Goal: Answer question/provide support

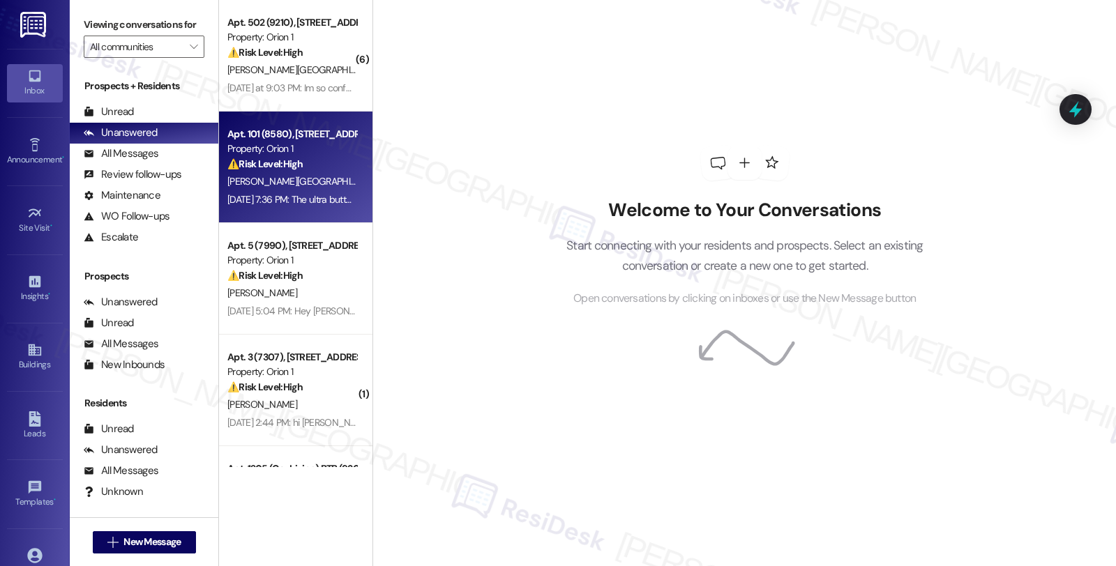
click at [352, 172] on div "Apt. 101 (8580), [STREET_ADDRESS] Property: Orion 1 ⚠️ Risk Level: High Multipl…" at bounding box center [295, 168] width 153 height 112
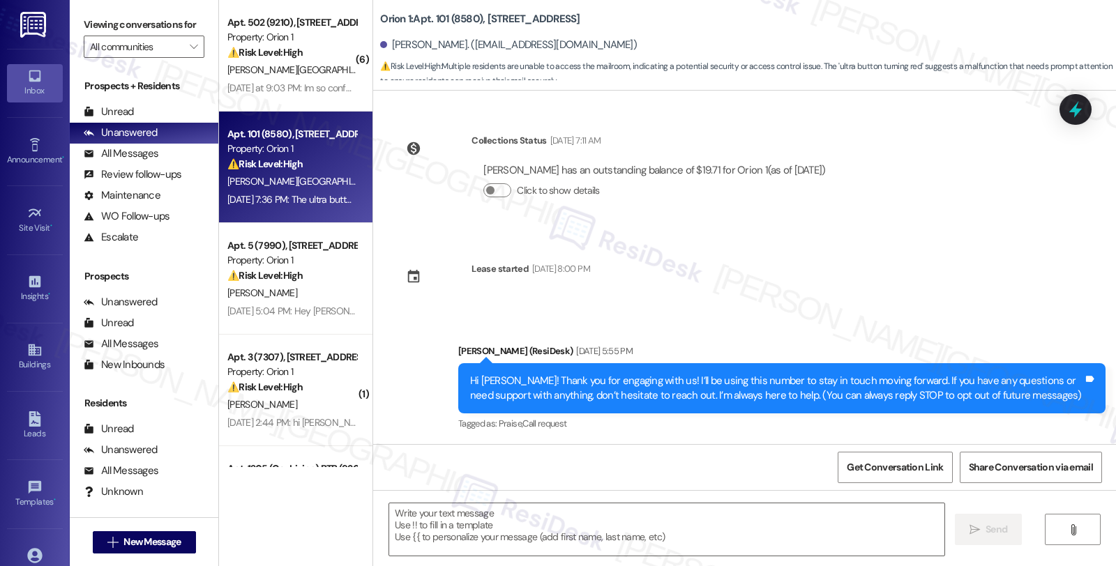
scroll to position [3012, 0]
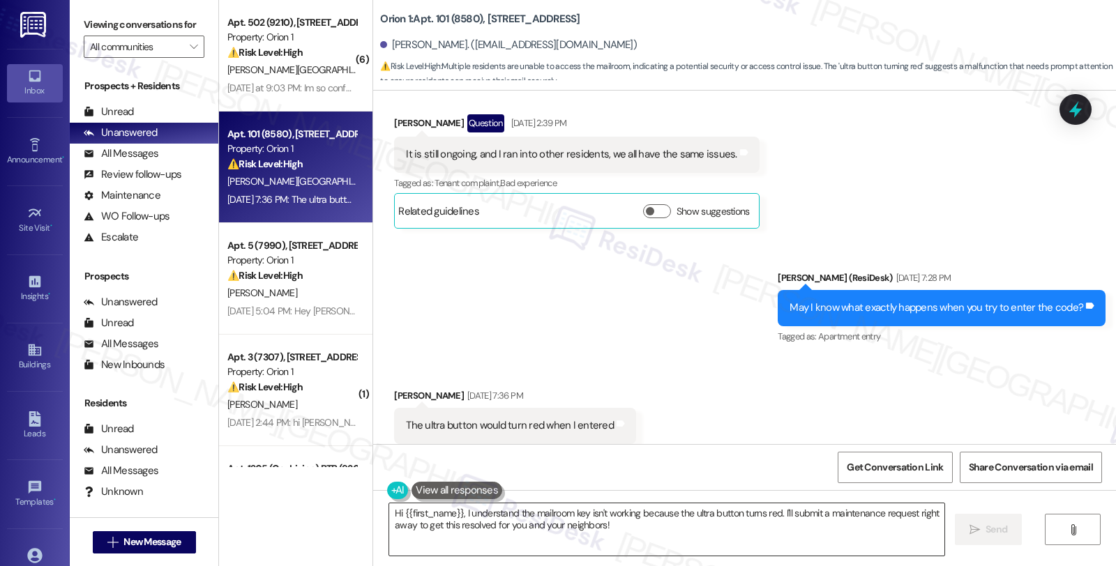
click at [693, 545] on textarea "Hi {{first_name}}, I understand the mailroom key isn't working because the ultr…" at bounding box center [666, 530] width 555 height 52
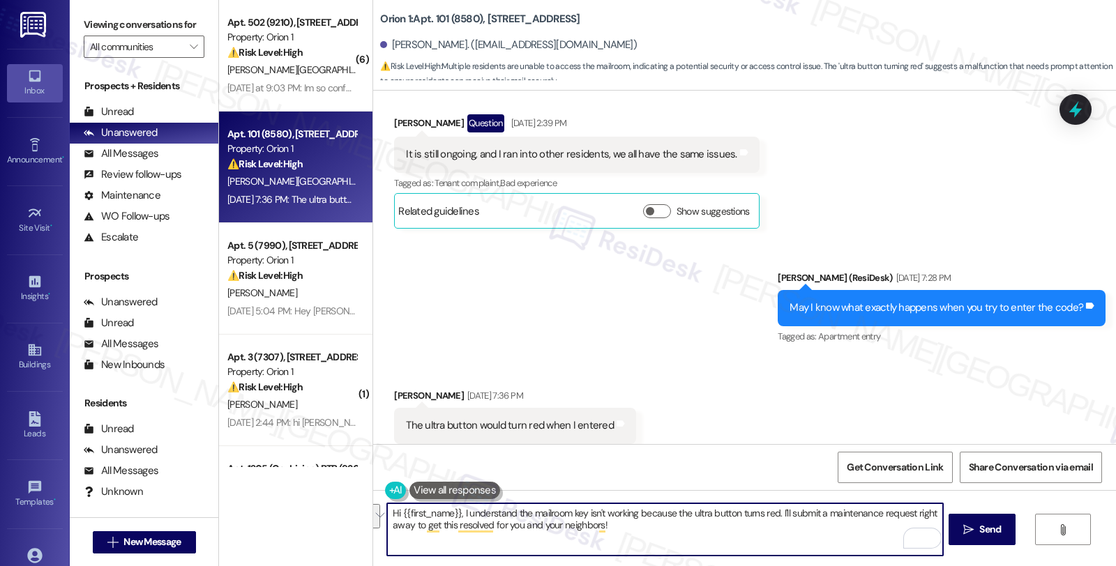
click at [635, 532] on textarea "Hi {{first_name}}, I understand the mailroom key isn't working because the ultr…" at bounding box center [664, 530] width 555 height 52
drag, startPoint x: 645, startPoint y: 527, endPoint x: 310, endPoint y: 490, distance: 337.7
click at [310, 490] on div "( 6 ) Apt. 502 (9210), [STREET_ADDRESS] Property: Orion 1 ⚠️ Risk Level: High T…" at bounding box center [667, 283] width 897 height 566
paste textarea "And Has Caused Visible Moisture Or Staining Around The Base Floor"
drag, startPoint x: 681, startPoint y: 516, endPoint x: 258, endPoint y: 512, distance: 422.8
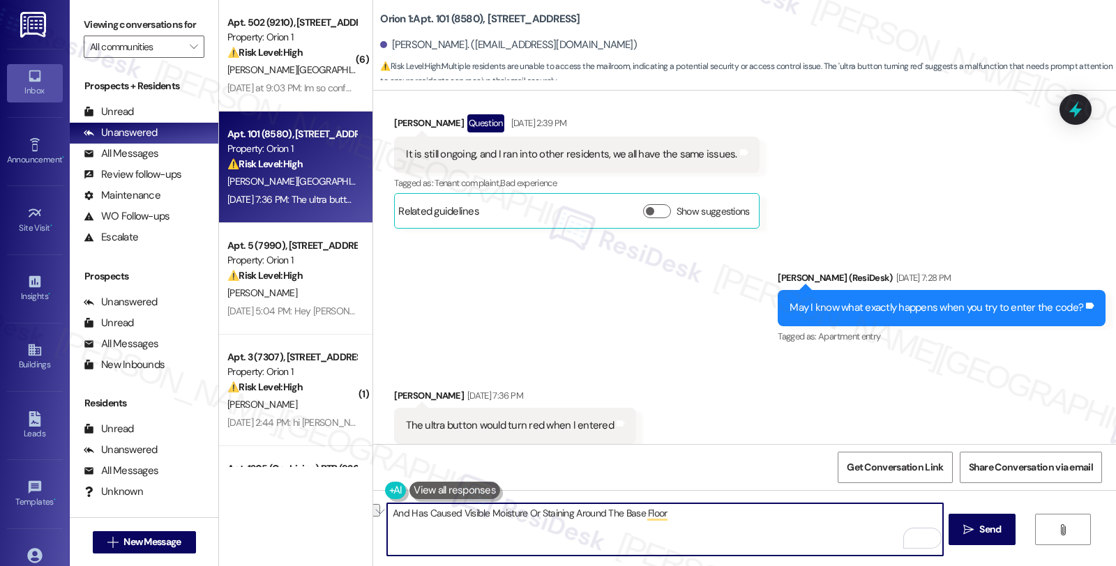
click at [259, 512] on div "( 6 ) Apt. 502 (9210), [STREET_ADDRESS] Property: Orion 1 ⚠️ Risk Level: High T…" at bounding box center [667, 283] width 897 height 566
paste textarea "The Toilet Tank Is Leaking Continuously With A Slow Drip Even After Attempting …"
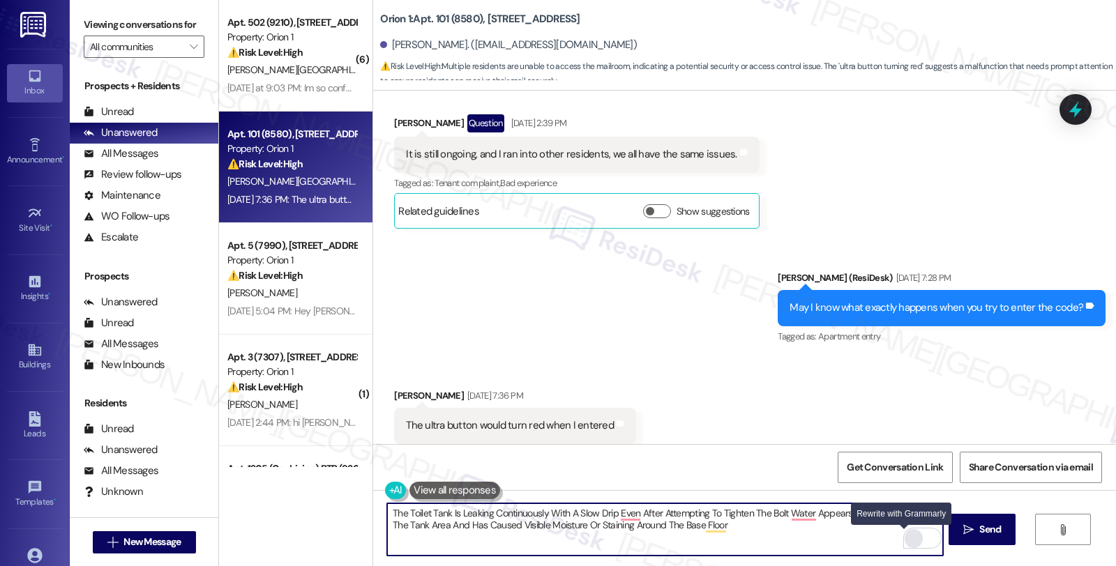
click at [906, 540] on div "Rewrite with Grammarly" at bounding box center [913, 539] width 15 height 16
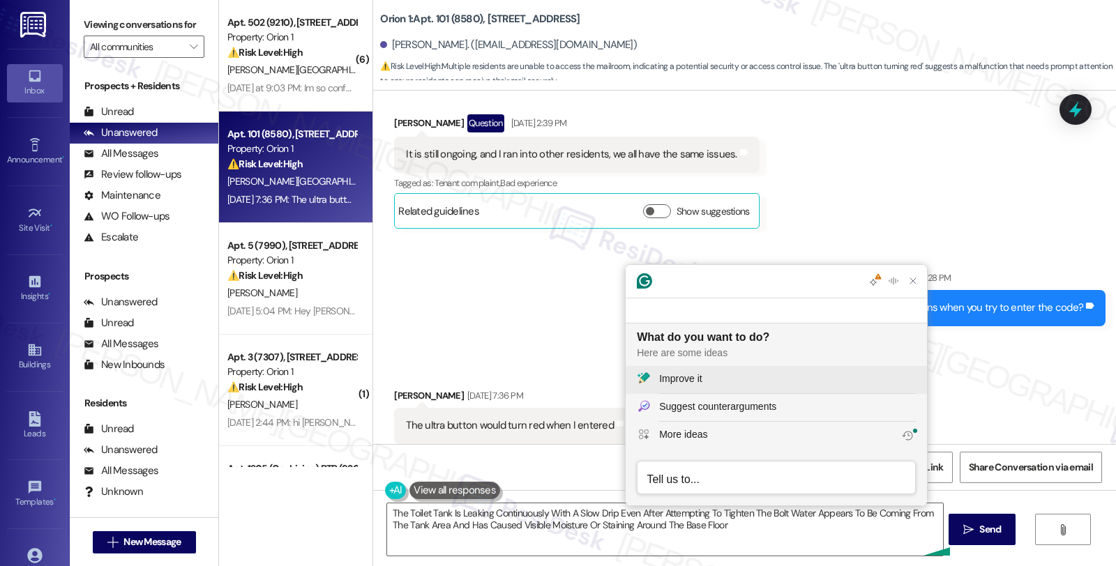
scroll to position [0, 0]
click at [712, 373] on div "Improve it" at bounding box center [787, 379] width 257 height 15
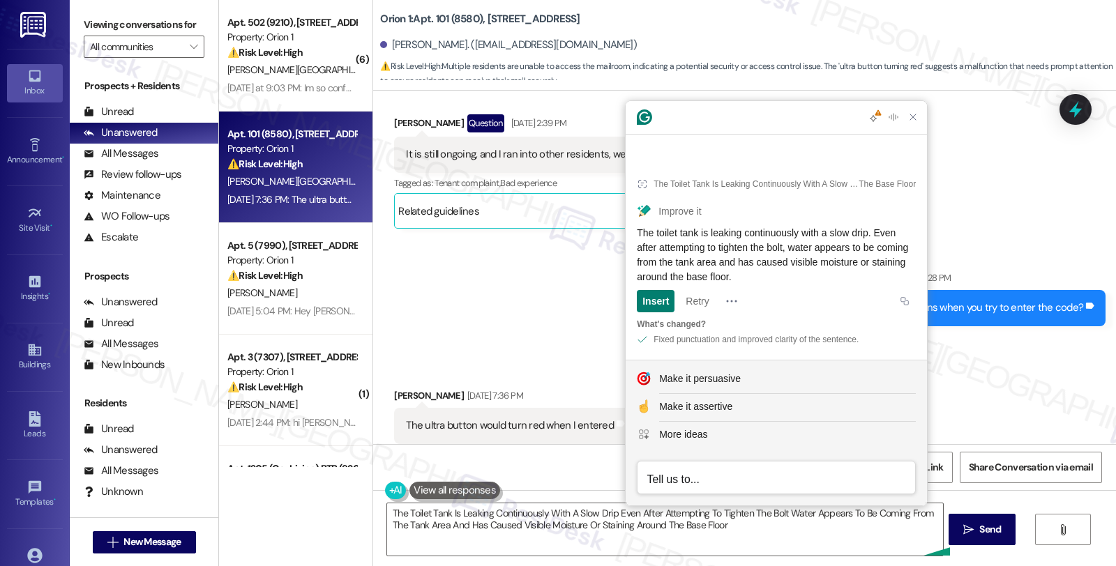
drag, startPoint x: 850, startPoint y: 276, endPoint x: 629, endPoint y: 230, distance: 225.1
click at [629, 230] on article "The Toilet Tank Is Leaking Continuously With A Slow Drip Even After Attempting …" at bounding box center [776, 259] width 301 height 201
click at [737, 533] on textarea "The Toilet Tank Is Leaking Continuously With A Slow Drip Even After Attempting …" at bounding box center [664, 530] width 555 height 52
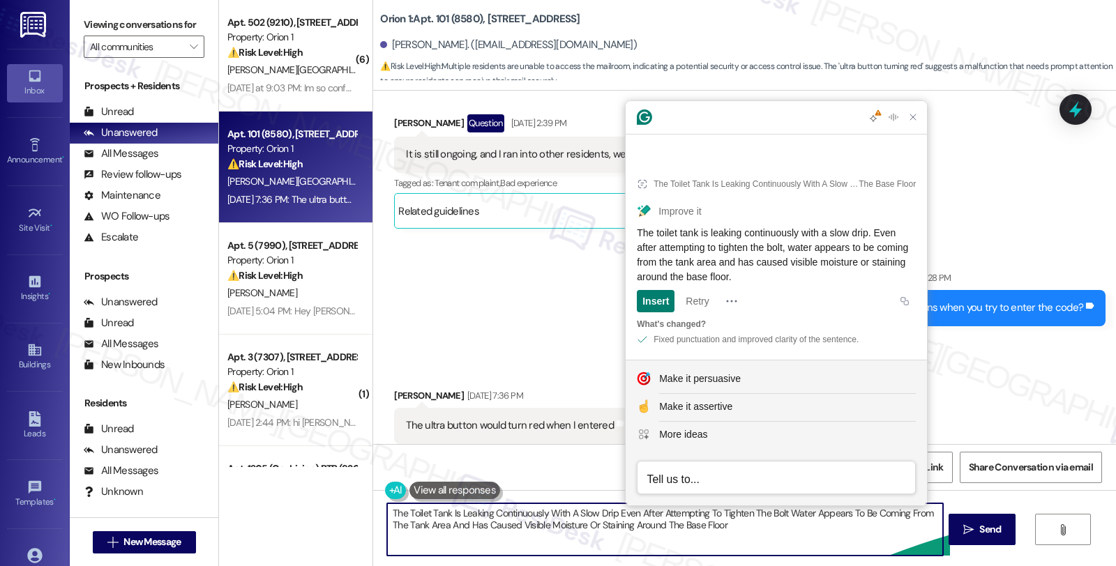
click at [741, 526] on textarea "The Toilet Tank Is Leaking Continuously With A Slow Drip Even After Attempting …" at bounding box center [664, 530] width 555 height 52
click at [490, 527] on textarea "The Toilet Tank Is Leaking Continuously With A Slow Drip Even After Attempting …" at bounding box center [664, 530] width 555 height 52
paste textarea "toilet tank is leaking continuously with a slow drip. Even after attempting to …"
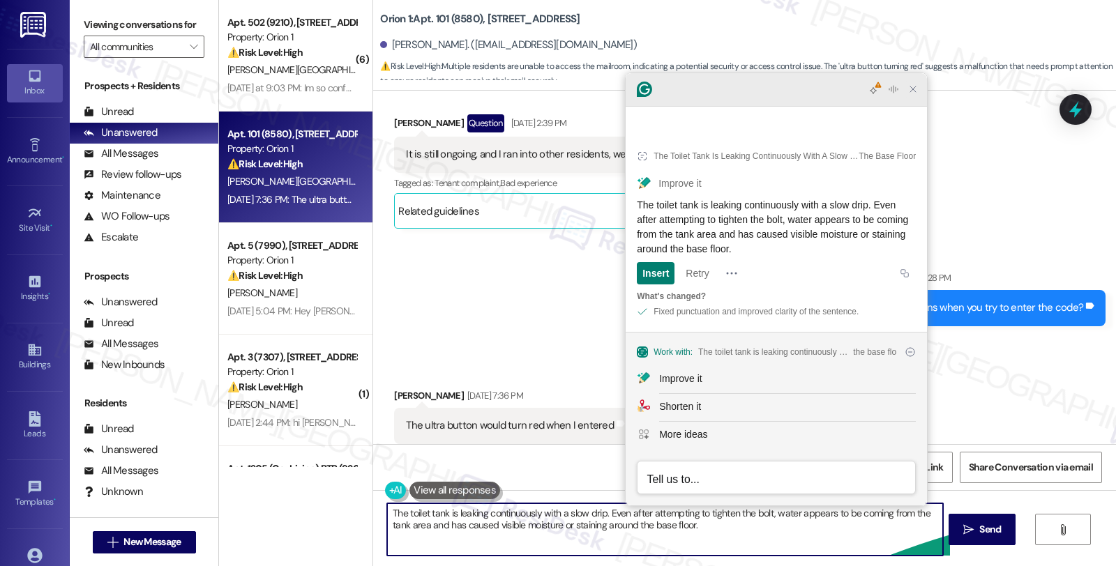
click at [914, 92] on icon "Close Grammarly Assistant" at bounding box center [913, 90] width 6 height 6
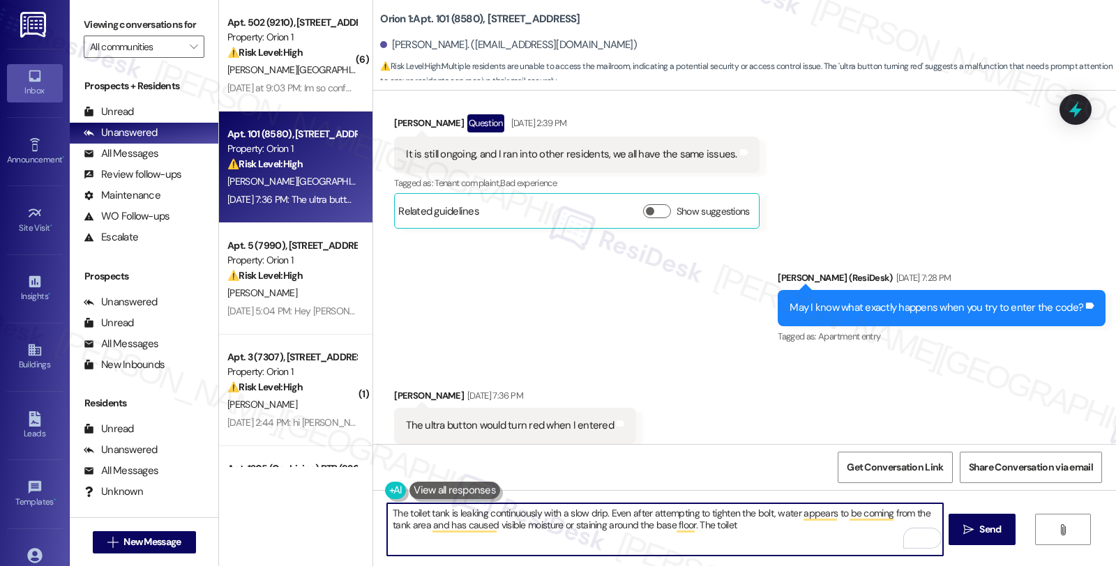
paste textarea "toilet shut-off valve isn't working"
drag, startPoint x: 688, startPoint y: 522, endPoint x: 922, endPoint y: 523, distance: 234.4
click at [922, 523] on textarea "The toilet tank is leaking continuously with a slow drip. Even after attempting…" at bounding box center [664, 530] width 555 height 52
paste textarea "The toilet shut-off valve isn't working"
type textarea "The toilet tank is leaking continuously with a slow drip. Even after attempting…"
